Goal: Information Seeking & Learning: Learn about a topic

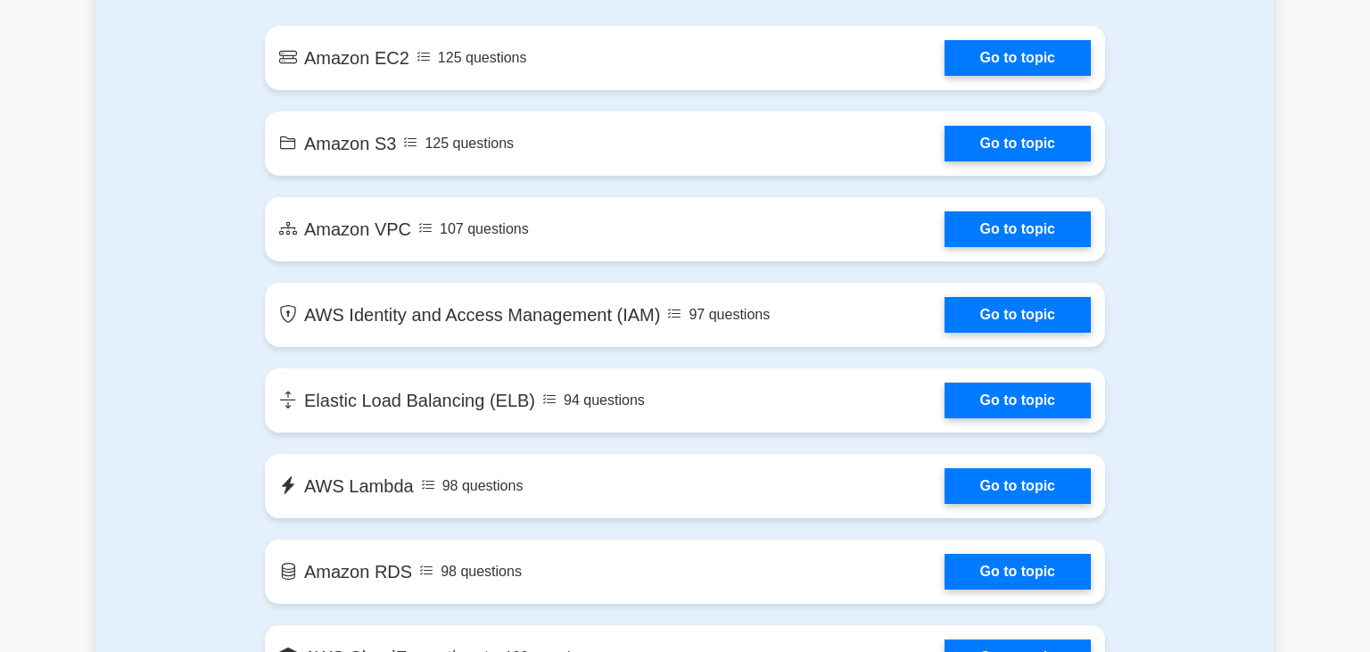
scroll to position [1074, 0]
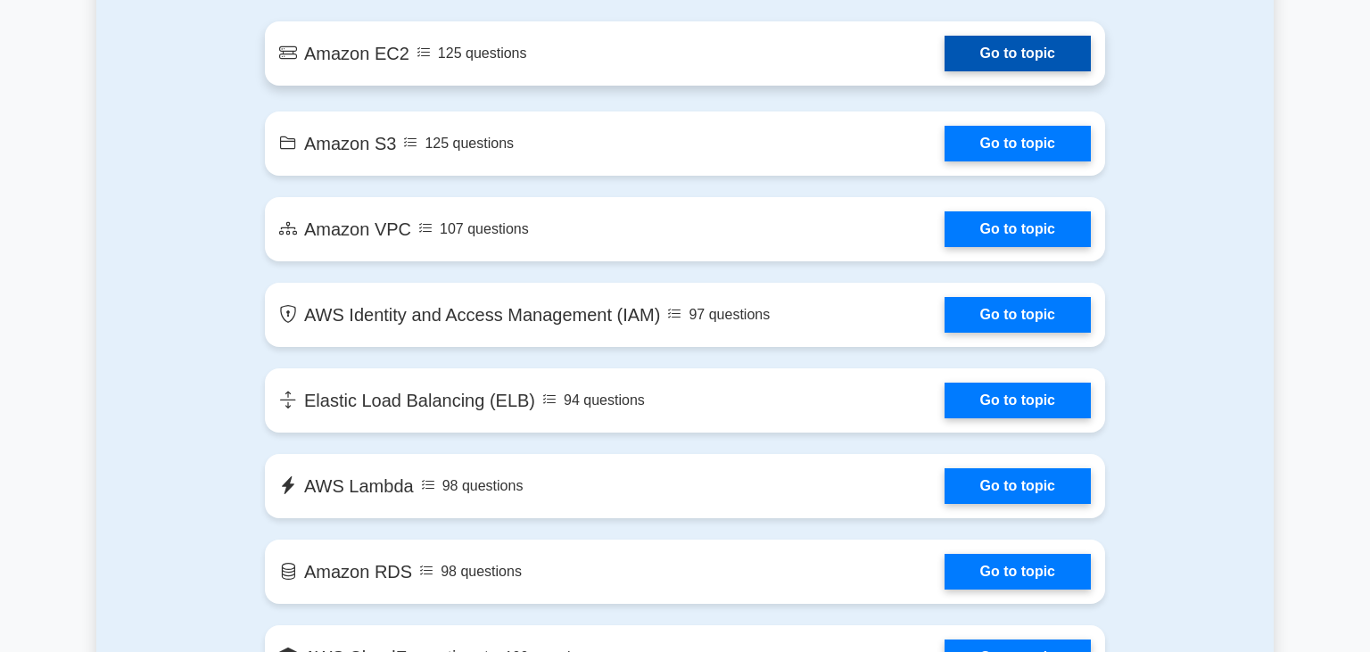
click at [1013, 60] on link "Go to topic" at bounding box center [1018, 54] width 146 height 36
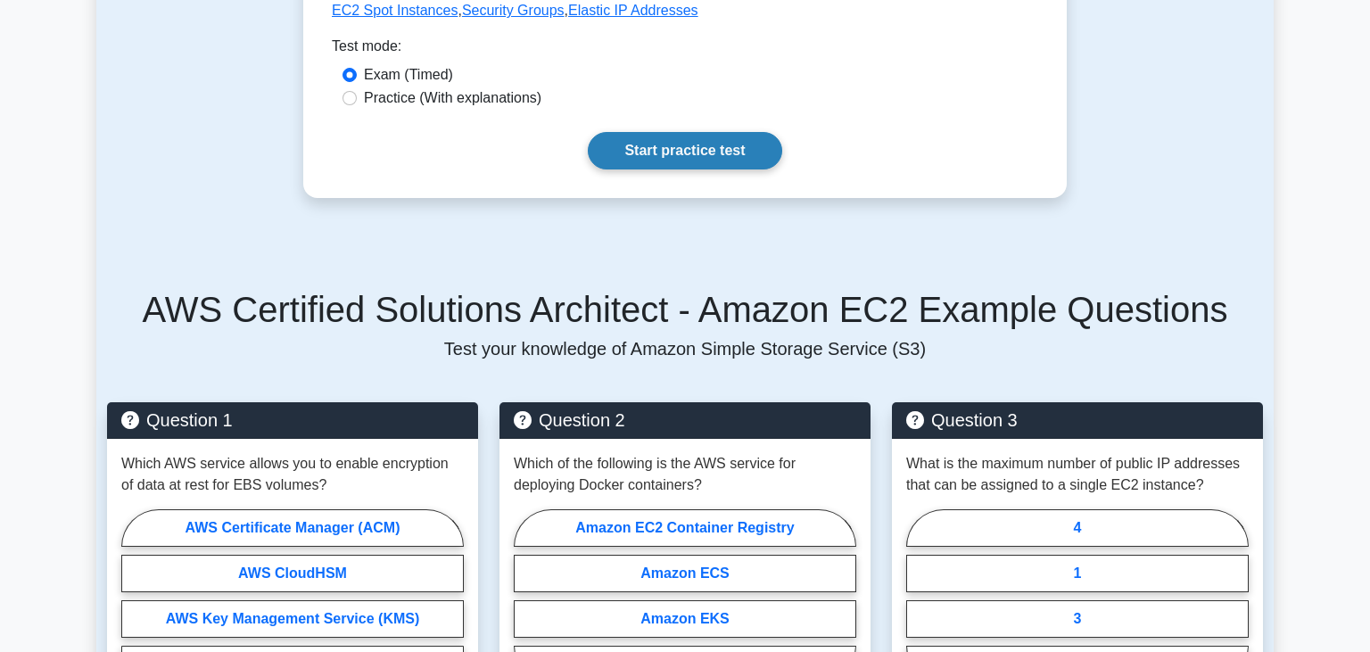
scroll to position [791, 0]
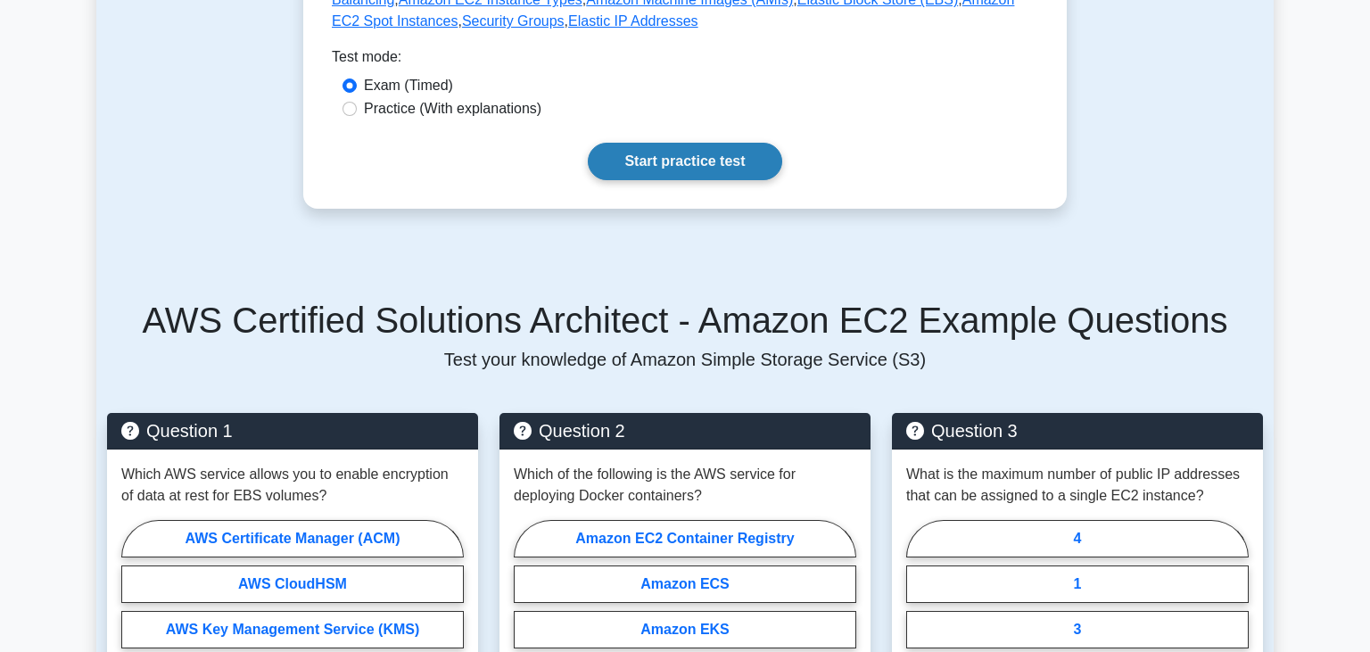
click at [658, 153] on link "Start practice test" at bounding box center [685, 161] width 194 height 37
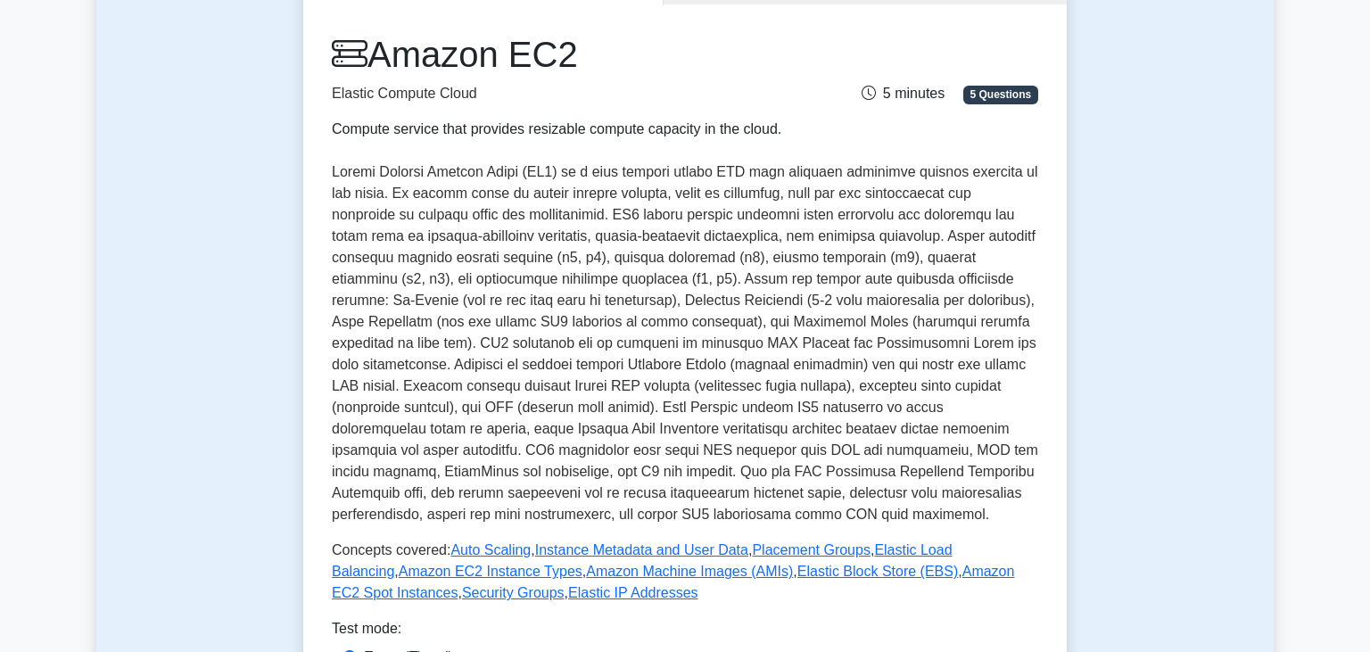
scroll to position [196, 0]
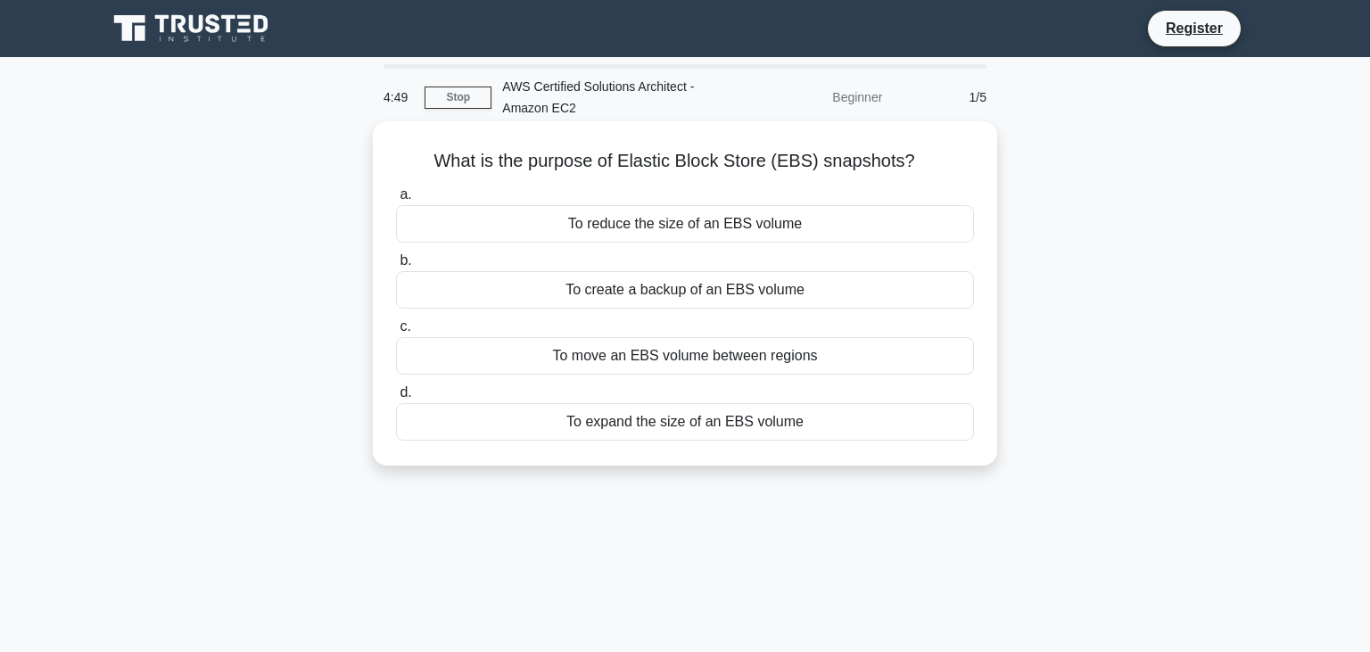
click at [660, 289] on div "To create a backup of an EBS volume" at bounding box center [685, 289] width 578 height 37
click at [396, 267] on input "b. To create a backup of an EBS volume" at bounding box center [396, 261] width 0 height 12
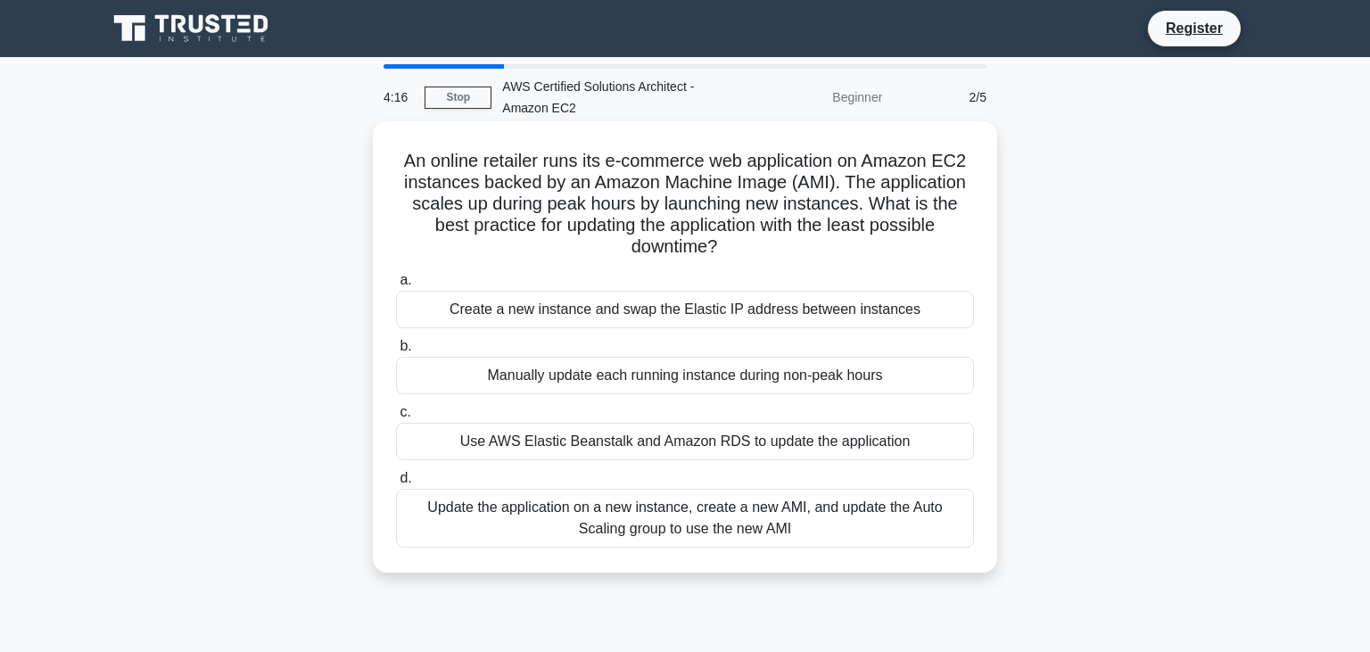
click at [686, 522] on div "Update the application on a new instance, create a new AMI, and update the Auto…" at bounding box center [685, 518] width 578 height 59
click at [396, 484] on input "d. Update the application on a new instance, create a new AMI, and update the A…" at bounding box center [396, 479] width 0 height 12
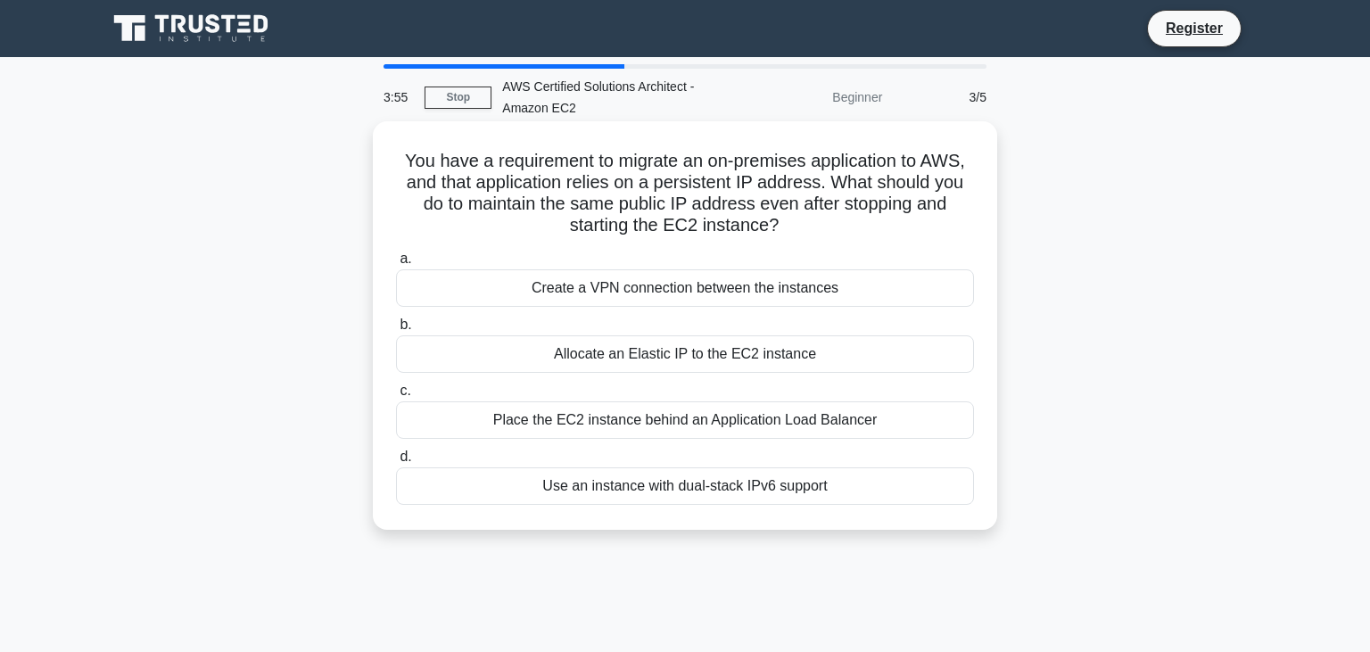
click at [656, 360] on div "Allocate an Elastic IP to the EC2 instance" at bounding box center [685, 353] width 578 height 37
click at [396, 331] on input "b. Allocate an Elastic IP to the EC2 instance" at bounding box center [396, 325] width 0 height 12
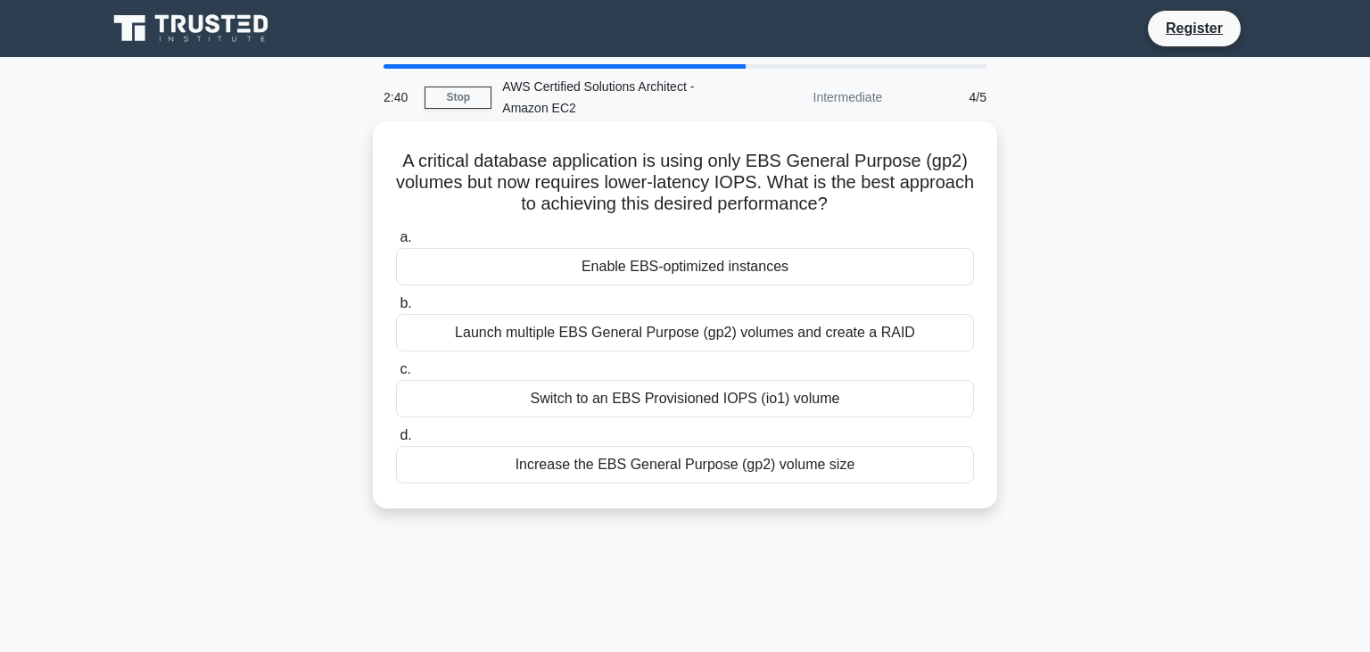
click at [718, 276] on div "Enable EBS-optimized instances" at bounding box center [685, 266] width 578 height 37
click at [396, 244] on input "a. Enable EBS-optimized instances" at bounding box center [396, 238] width 0 height 12
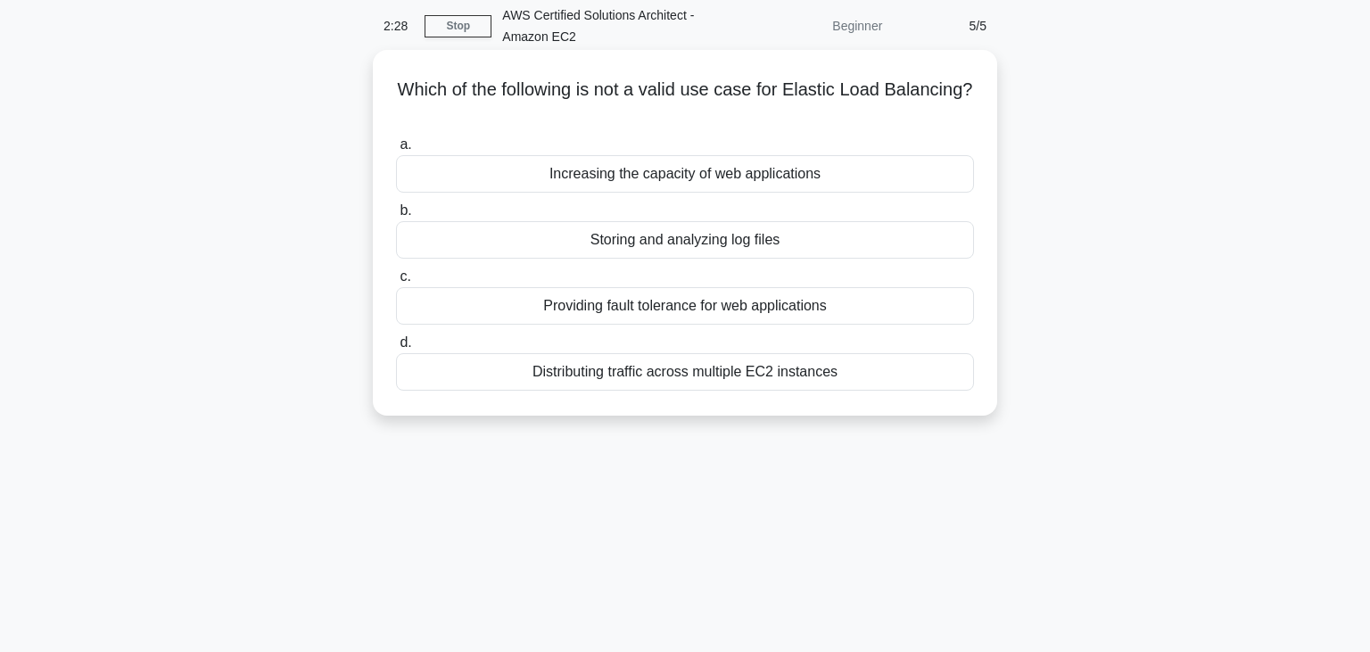
scroll to position [75, 0]
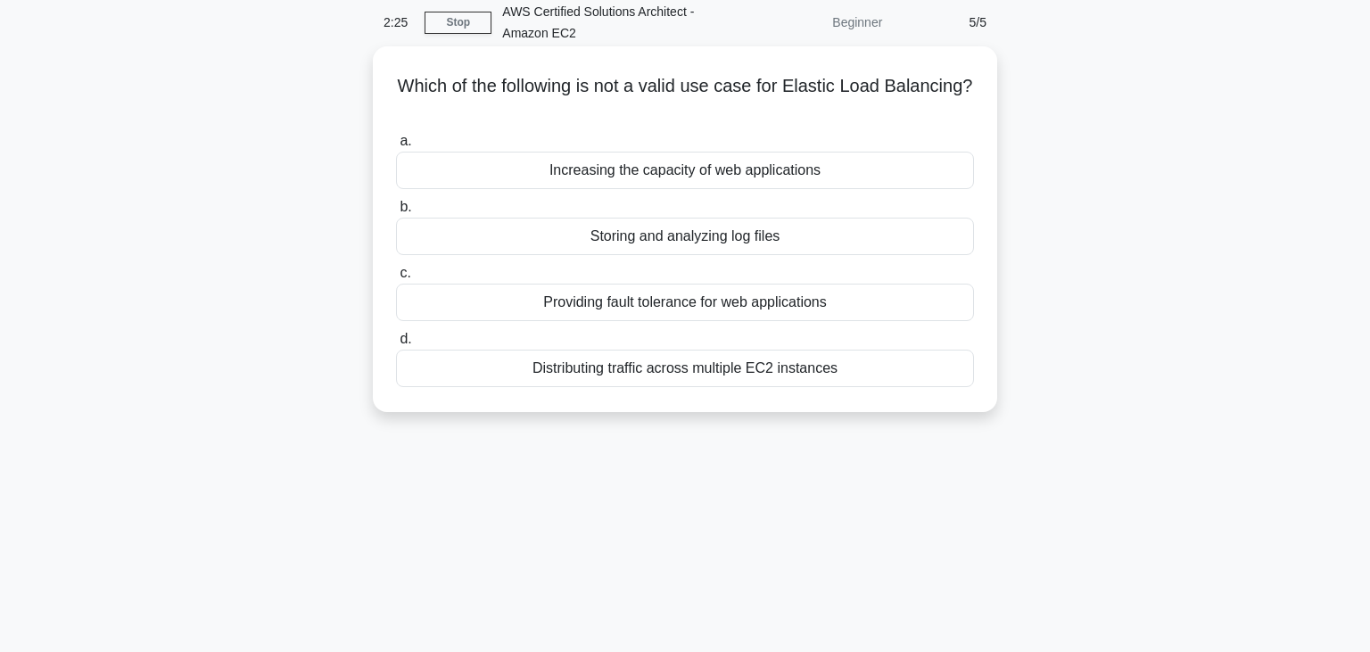
click at [816, 343] on label "d. Distributing traffic across multiple EC2 instances" at bounding box center [685, 357] width 578 height 59
click at [396, 343] on input "d. Distributing traffic across multiple EC2 instances" at bounding box center [396, 340] width 0 height 12
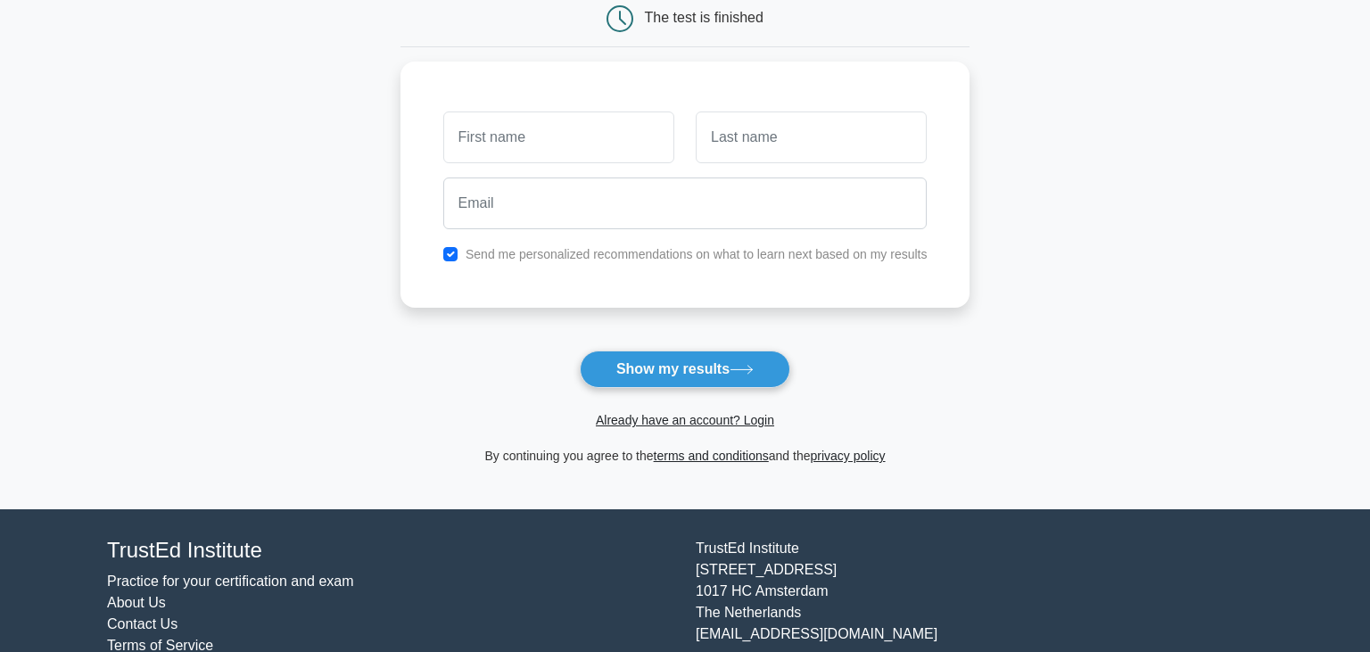
scroll to position [243, 0]
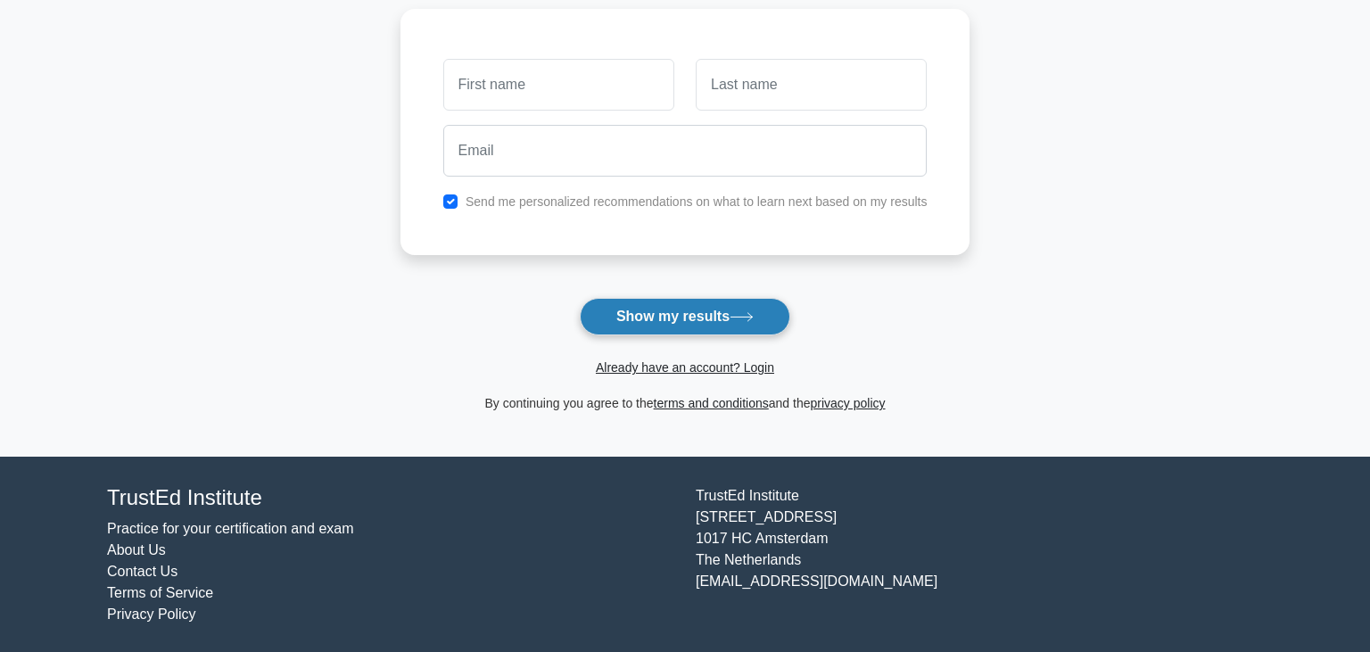
click at [726, 324] on button "Show my results" at bounding box center [685, 316] width 211 height 37
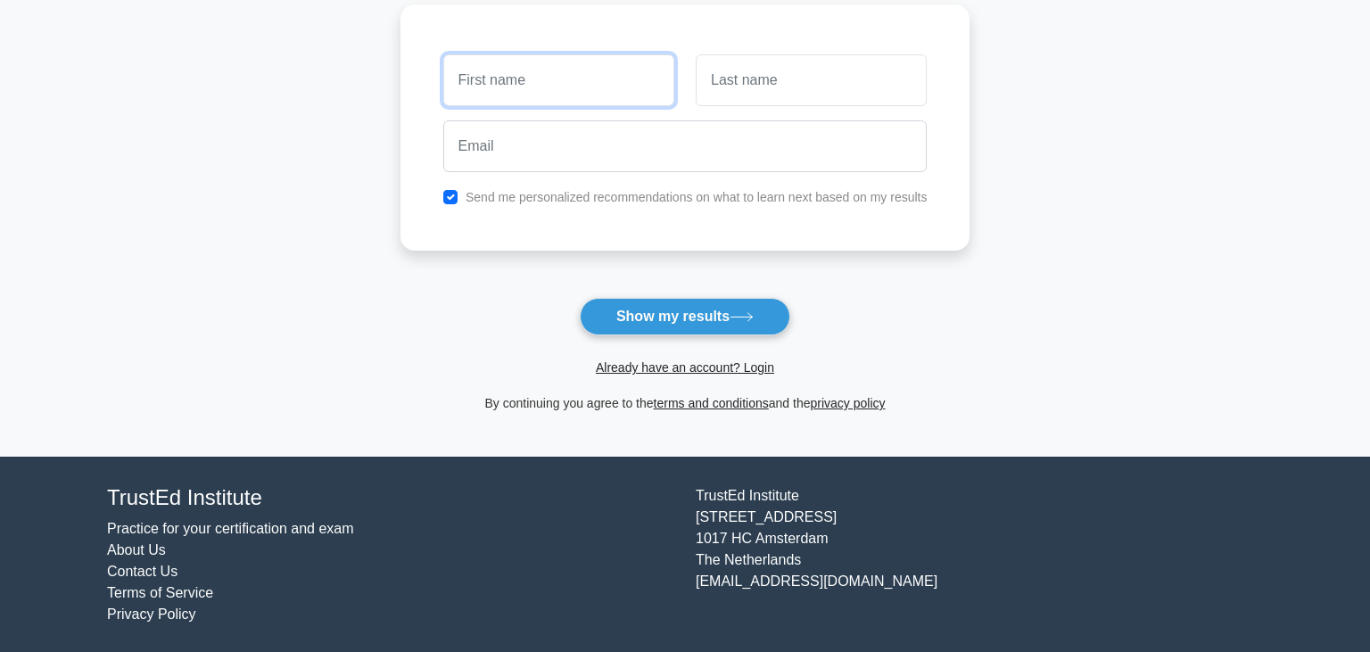
click at [544, 68] on input "text" at bounding box center [558, 80] width 231 height 52
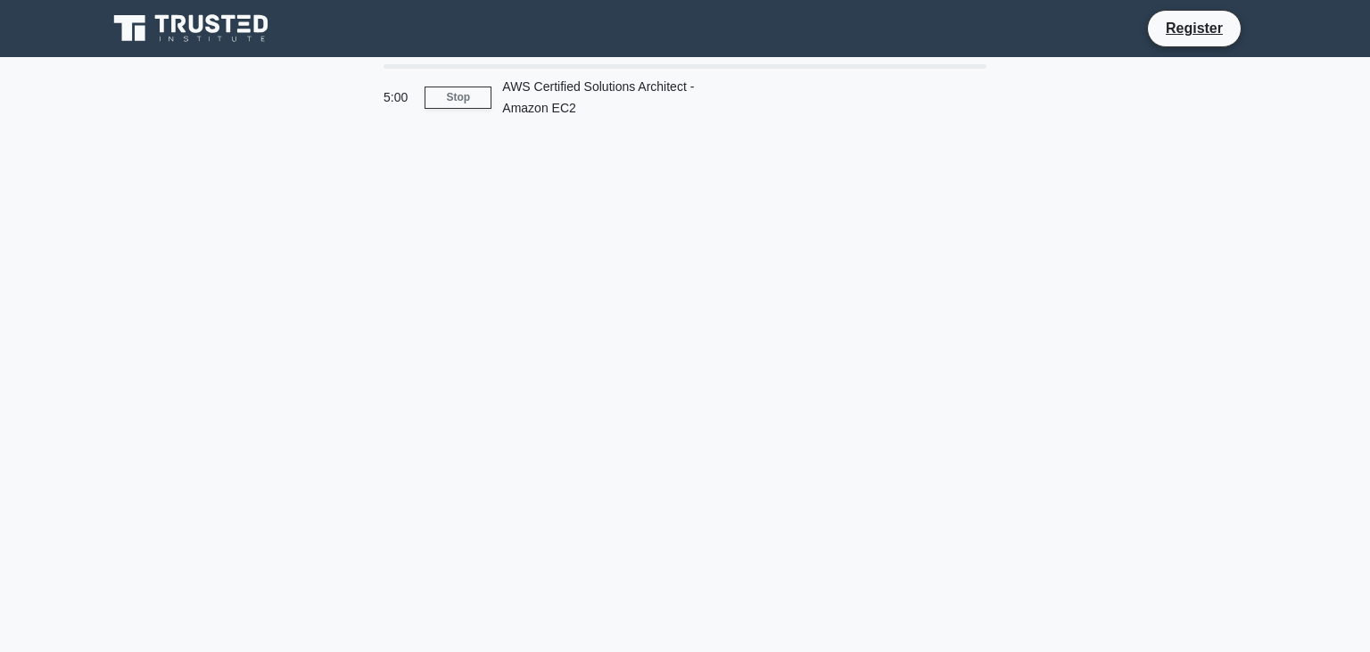
scroll to position [74, 0]
